Goal: Transaction & Acquisition: Purchase product/service

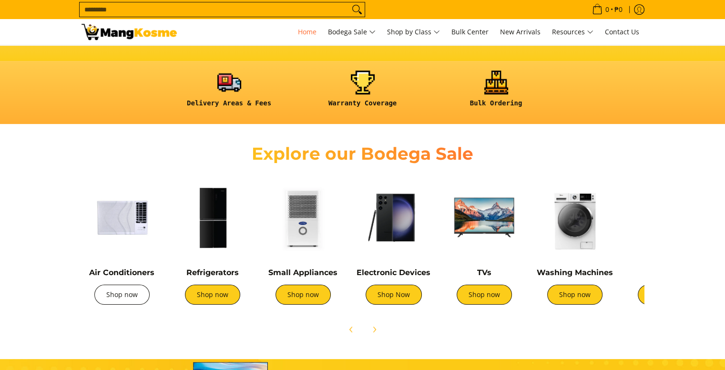
click at [122, 293] on link "Shop now" at bounding box center [121, 295] width 55 height 20
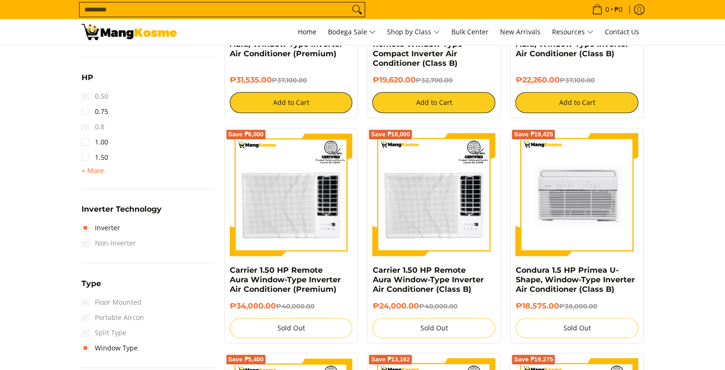
scroll to position [620, 0]
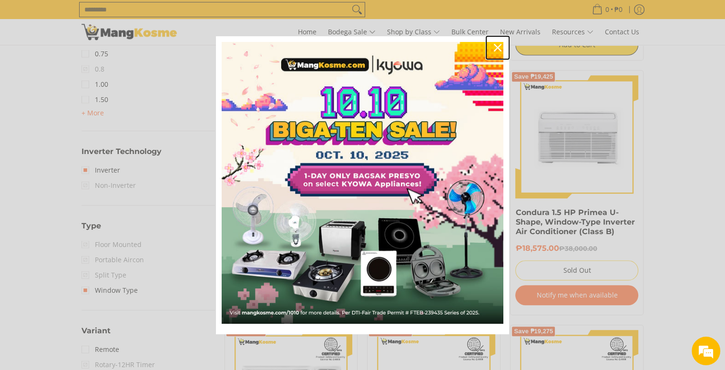
click at [497, 50] on icon "close icon" at bounding box center [498, 48] width 8 height 8
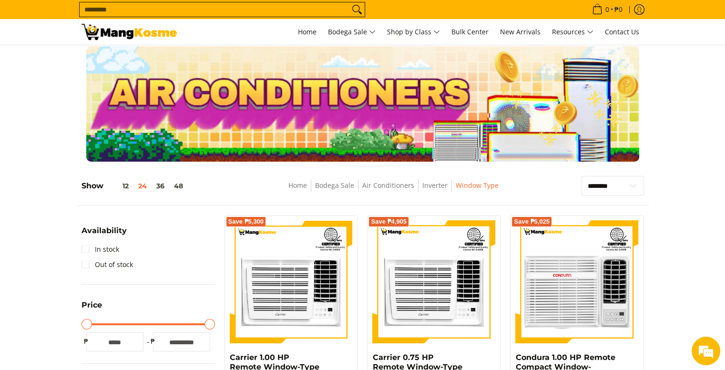
scroll to position [0, 0]
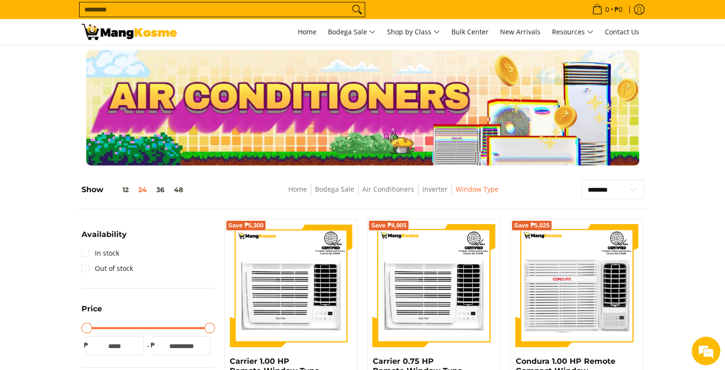
click at [140, 31] on img at bounding box center [129, 32] width 95 height 16
click at [298, 30] on span "Home" at bounding box center [307, 31] width 19 height 9
click at [298, 32] on span "Home" at bounding box center [307, 31] width 19 height 9
click at [305, 36] on span "Home" at bounding box center [307, 31] width 19 height 9
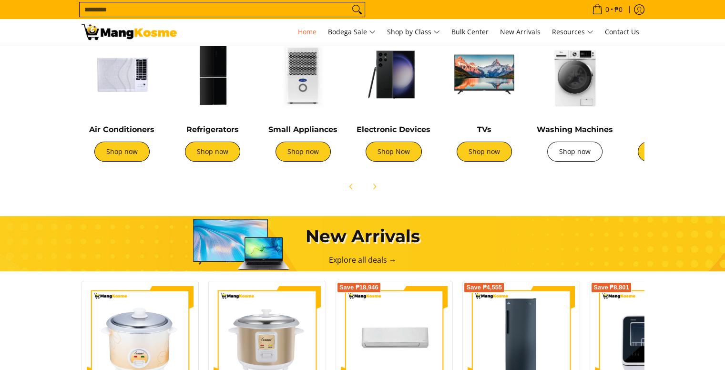
click at [571, 151] on link "Shop now" at bounding box center [574, 152] width 55 height 20
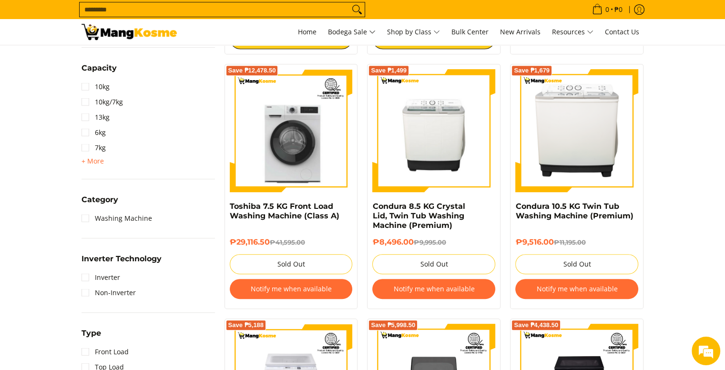
scroll to position [477, 0]
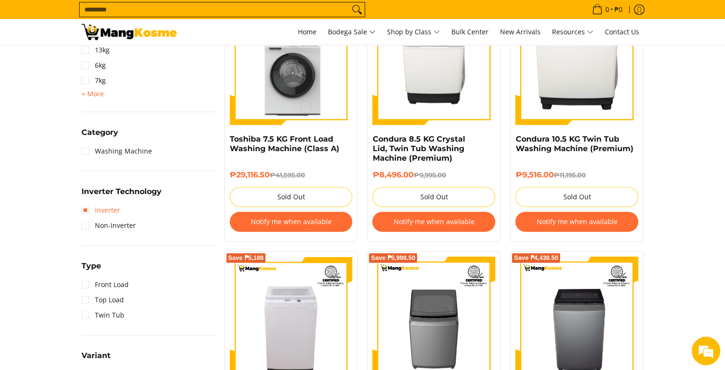
click at [114, 210] on link "Inverter" at bounding box center [101, 210] width 39 height 15
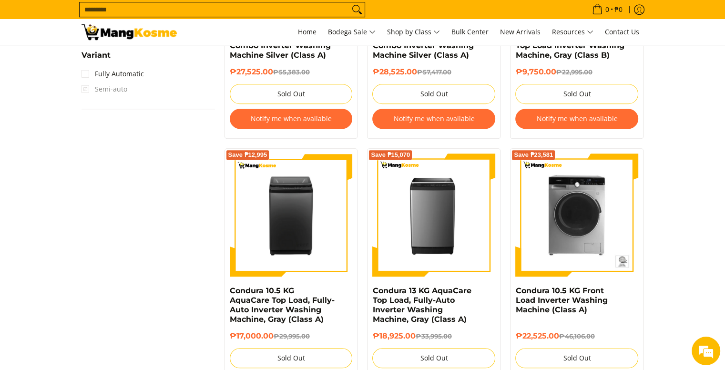
scroll to position [849, 0]
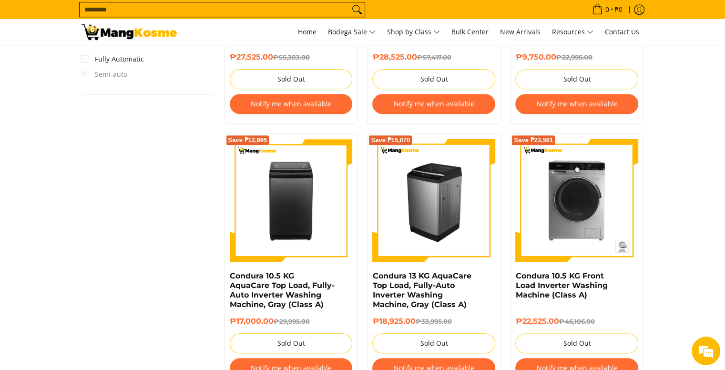
click at [434, 182] on img at bounding box center [433, 200] width 123 height 123
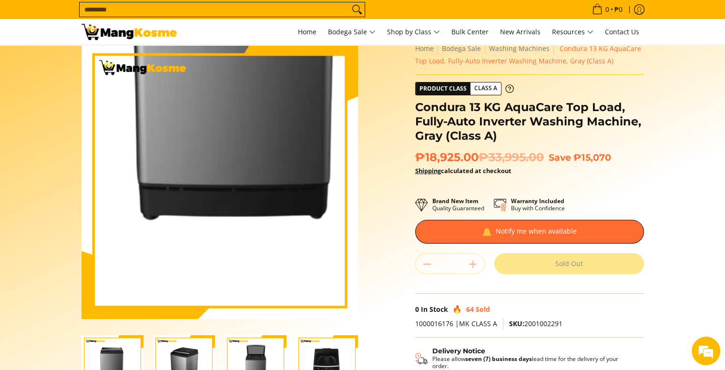
scroll to position [95, 0]
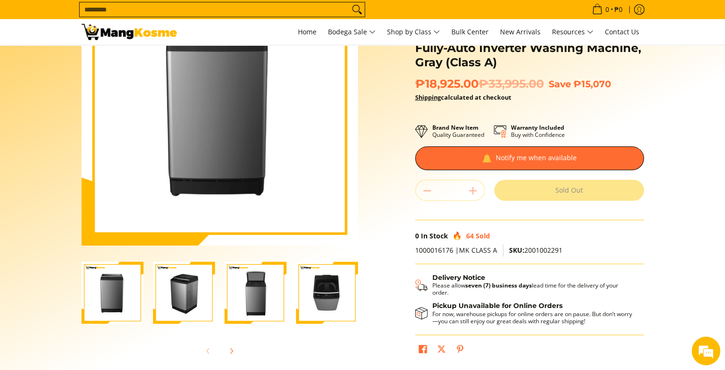
click at [189, 304] on img "Condura 13 KG AquaCare Top Load, Fully-Auto Inverter Washing Machine, Gray (Cla…" at bounding box center [184, 293] width 62 height 62
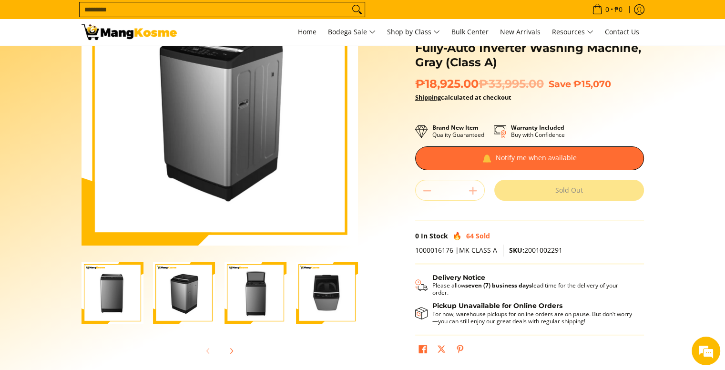
click at [245, 271] on img "Condura 13 KG AquaCare Top Load, Fully-Auto Inverter Washing Machine, Gray (Cla…" at bounding box center [255, 293] width 62 height 62
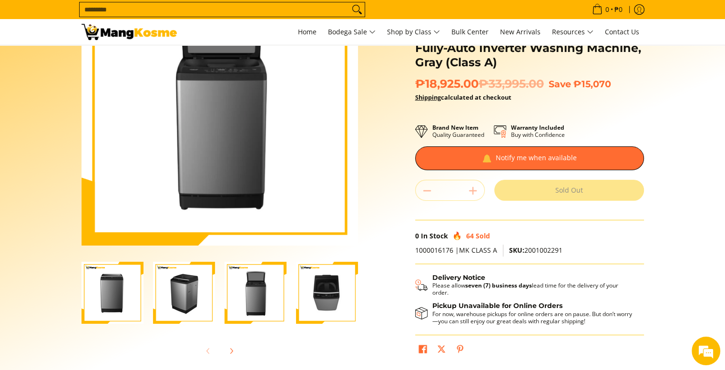
click at [320, 303] on img "Condura 13 KG AquaCare Top Load, Fully-Auto Inverter Washing Machine, Gray (Cla…" at bounding box center [327, 293] width 62 height 62
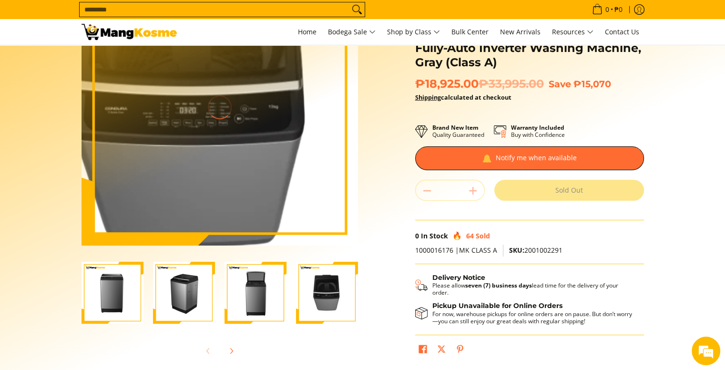
scroll to position [0, 0]
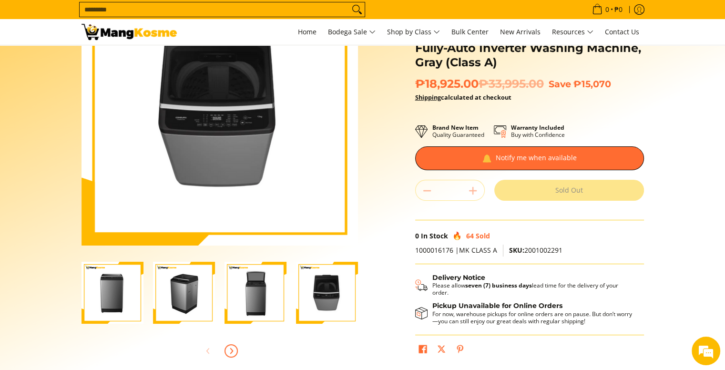
click at [231, 347] on icon "Next" at bounding box center [231, 351] width 8 height 8
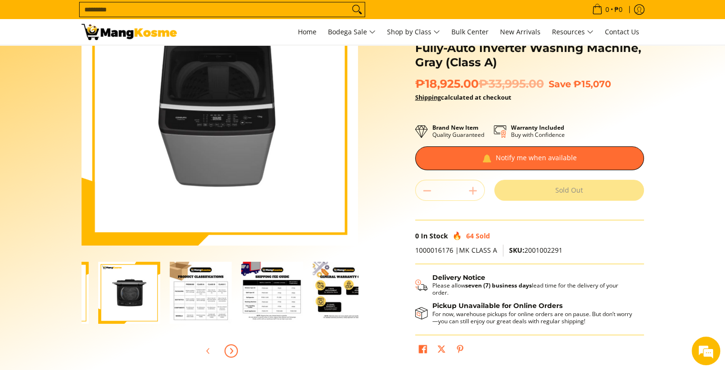
scroll to position [0, 286]
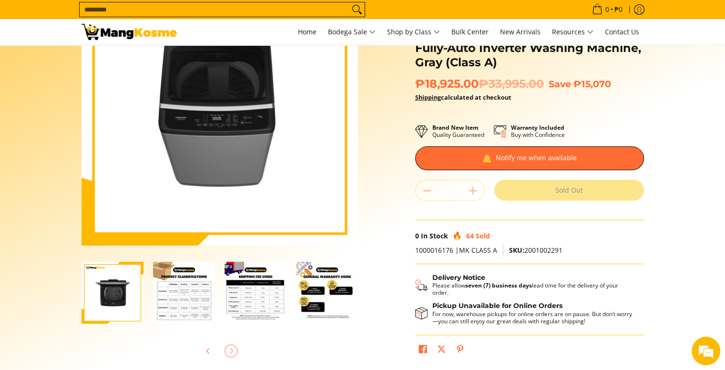
click at [183, 285] on img "Condura 13 KG AquaCare Top Load, Fully-Auto Inverter Washing Machine, Gray (Cla…" at bounding box center [184, 293] width 62 height 62
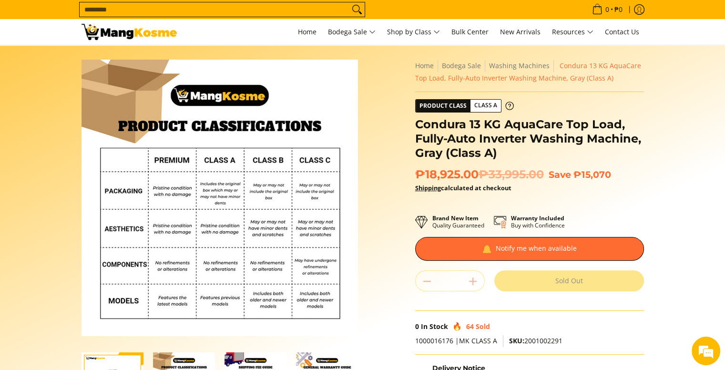
scroll to position [0, 0]
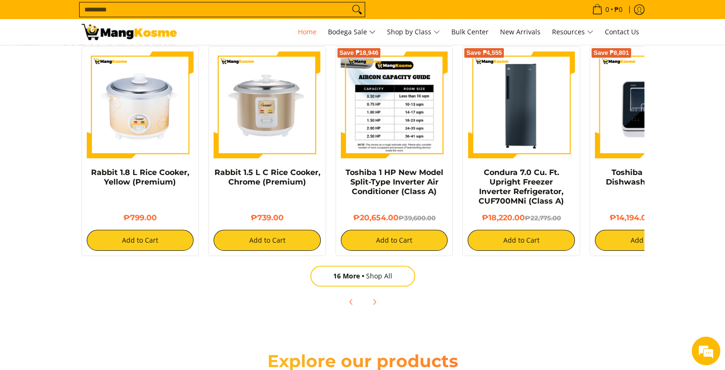
scroll to position [620, 0]
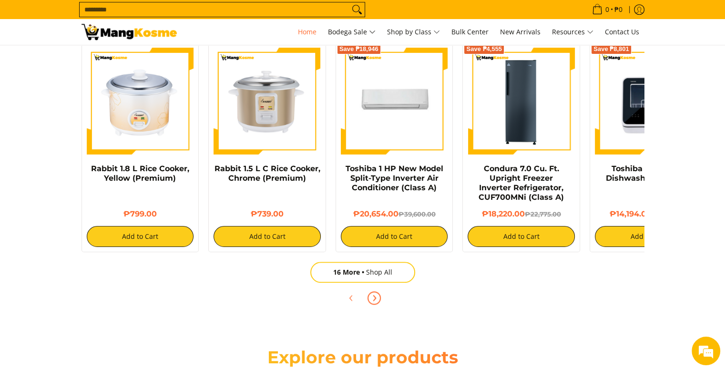
click at [379, 302] on button "Next" at bounding box center [374, 297] width 21 height 21
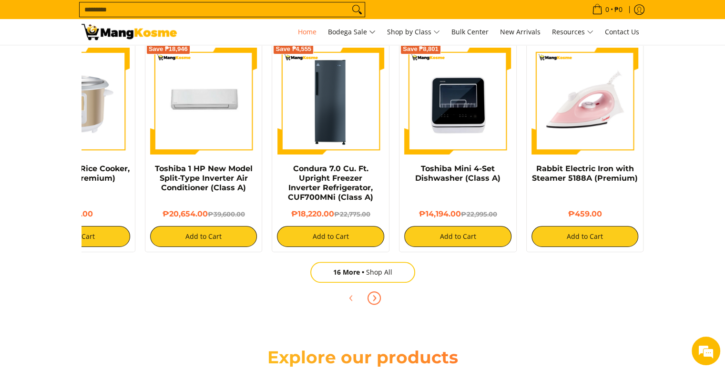
click at [379, 302] on button "Next" at bounding box center [374, 297] width 21 height 21
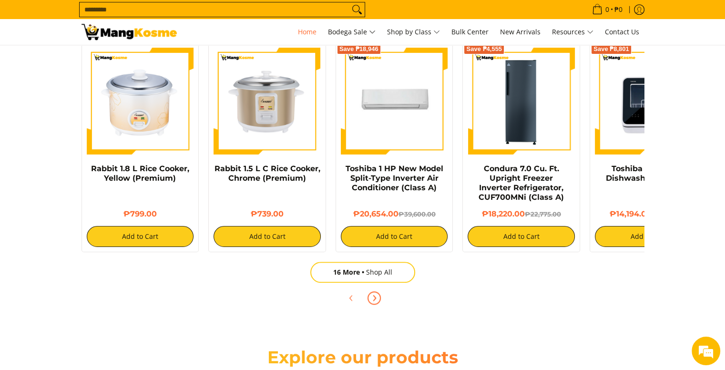
scroll to position [0, 0]
click at [381, 302] on button "Next" at bounding box center [374, 297] width 21 height 21
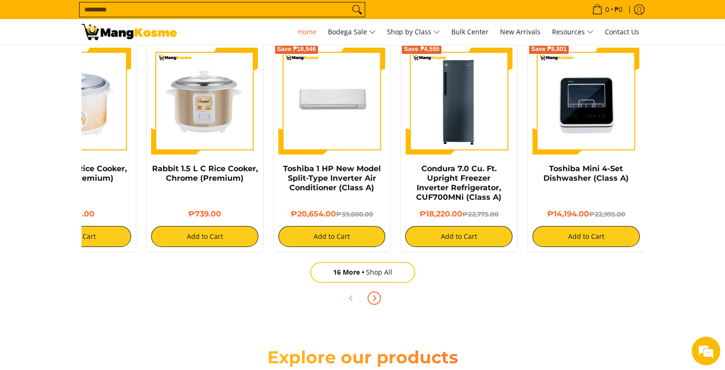
scroll to position [0, 191]
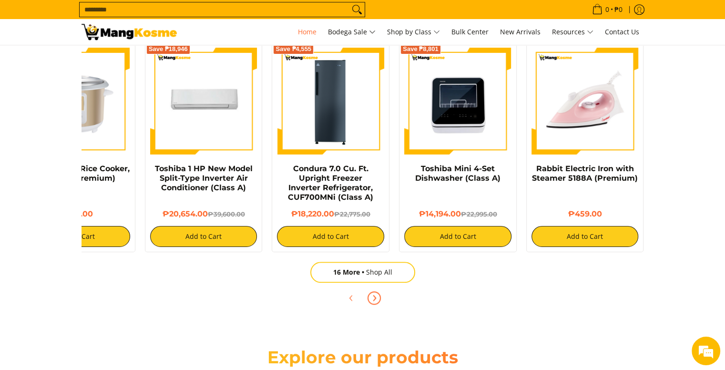
click at [381, 302] on button "Next" at bounding box center [374, 297] width 21 height 21
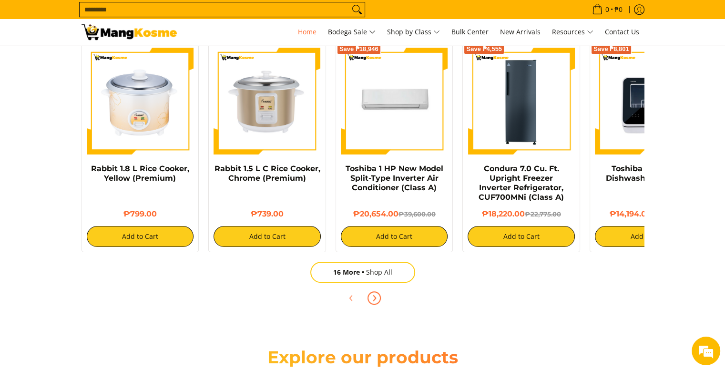
scroll to position [0, 0]
click at [381, 302] on button "Next" at bounding box center [374, 297] width 21 height 21
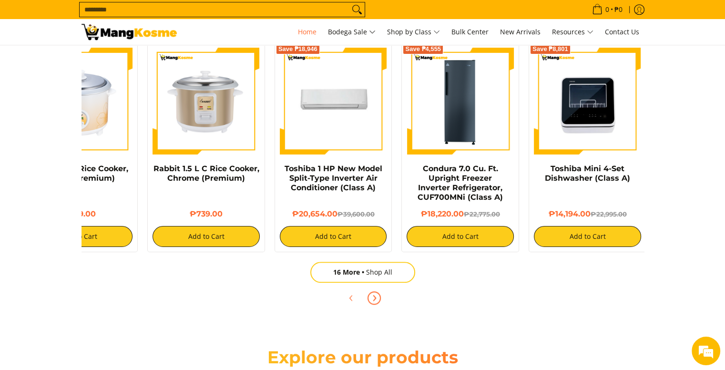
scroll to position [0, 191]
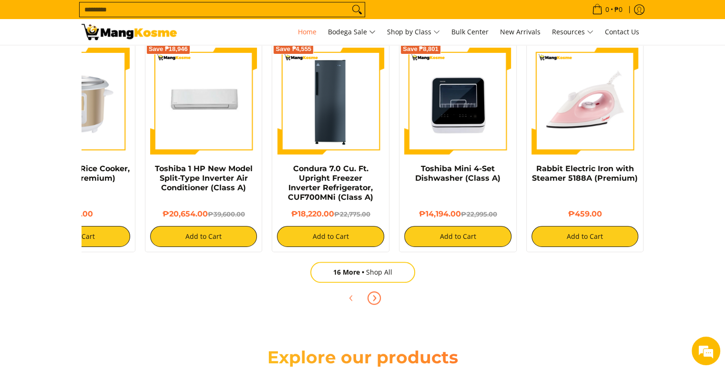
click at [381, 302] on button "Next" at bounding box center [374, 297] width 21 height 21
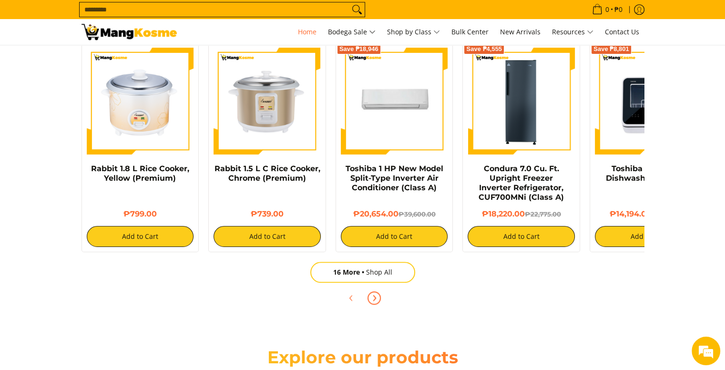
scroll to position [0, 0]
click at [381, 302] on button "Next" at bounding box center [374, 297] width 21 height 21
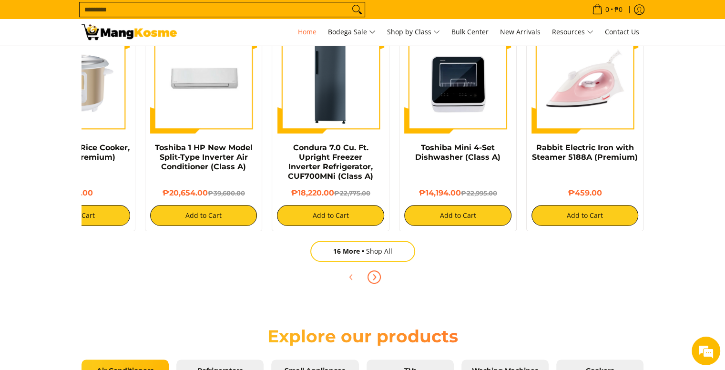
scroll to position [858, 0]
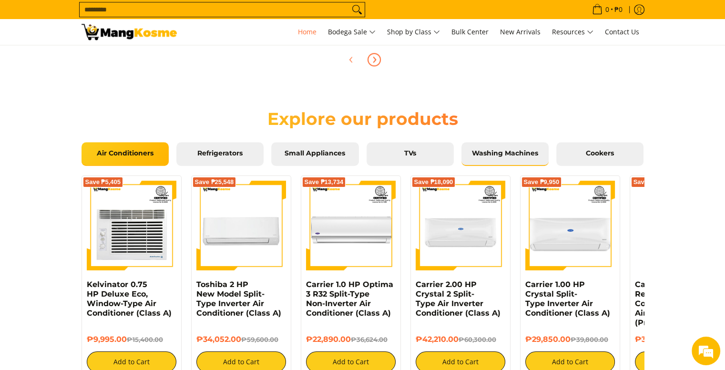
click at [517, 158] on link "Washing Machines" at bounding box center [504, 154] width 87 height 24
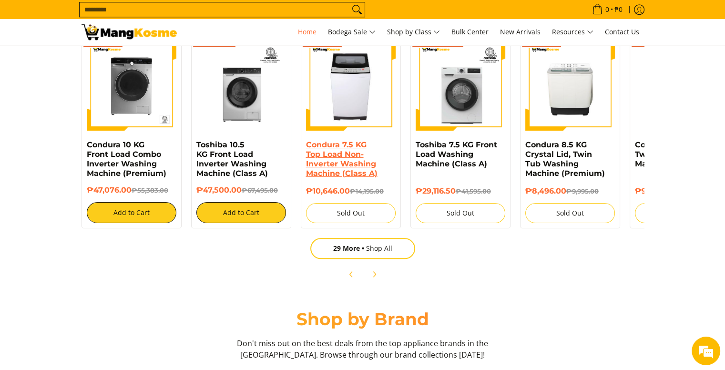
scroll to position [1001, 0]
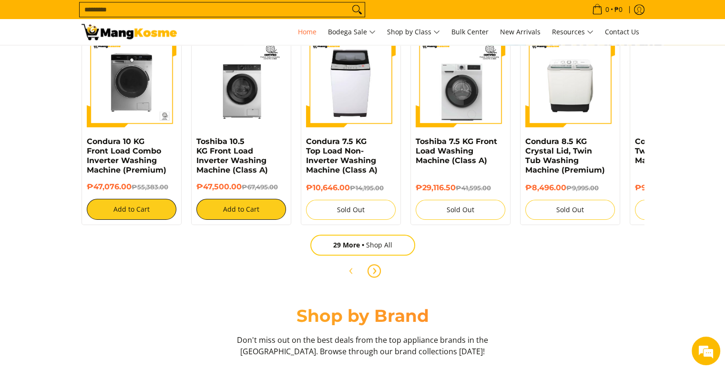
click at [376, 273] on icon "Next" at bounding box center [374, 271] width 8 height 8
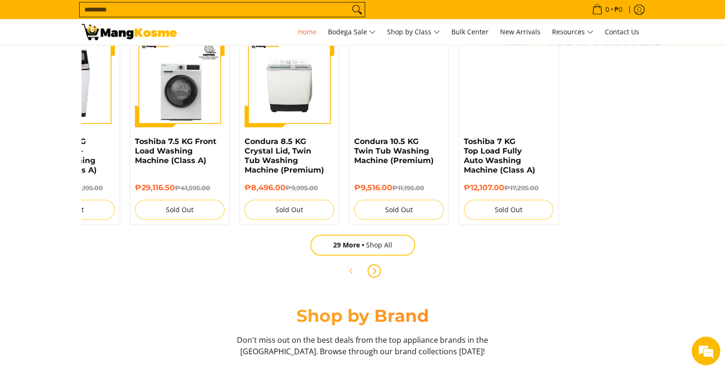
scroll to position [0, 317]
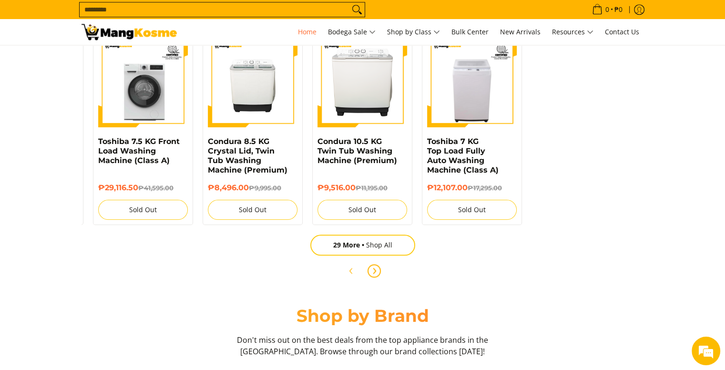
click at [375, 267] on icon "Next" at bounding box center [374, 271] width 8 height 8
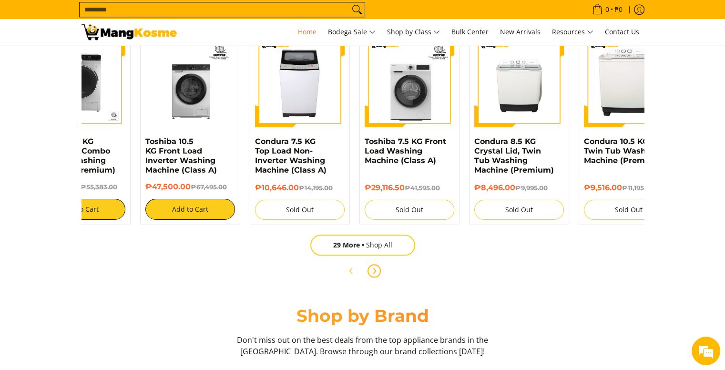
scroll to position [0, 0]
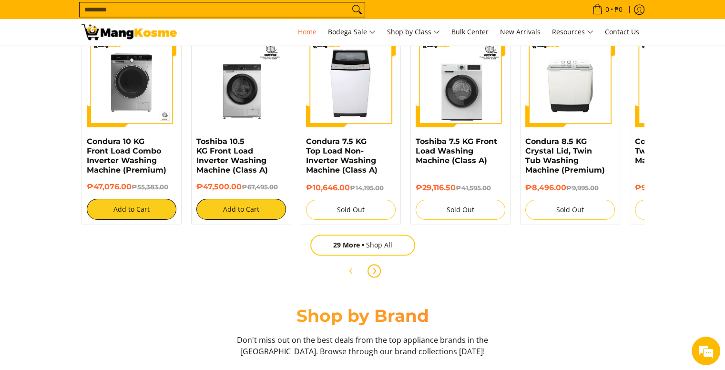
click at [375, 267] on icon "Next" at bounding box center [374, 271] width 8 height 8
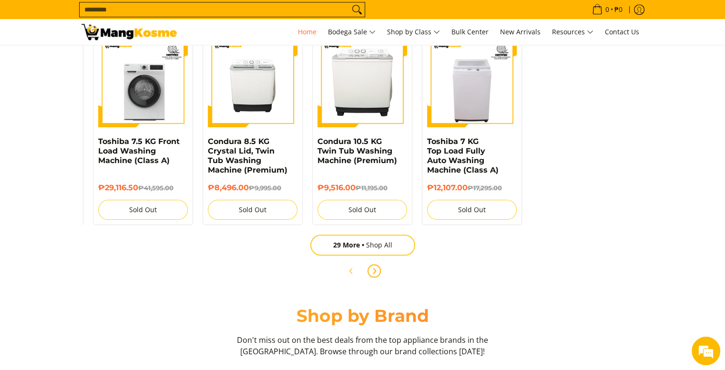
click at [375, 265] on span "Next" at bounding box center [373, 270] width 11 height 11
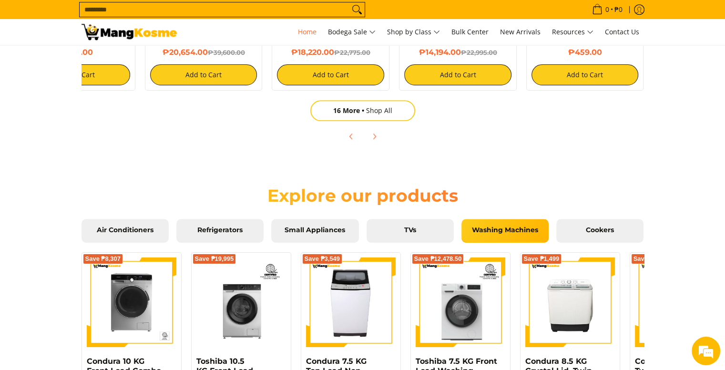
scroll to position [763, 0]
